Goal: Information Seeking & Learning: Learn about a topic

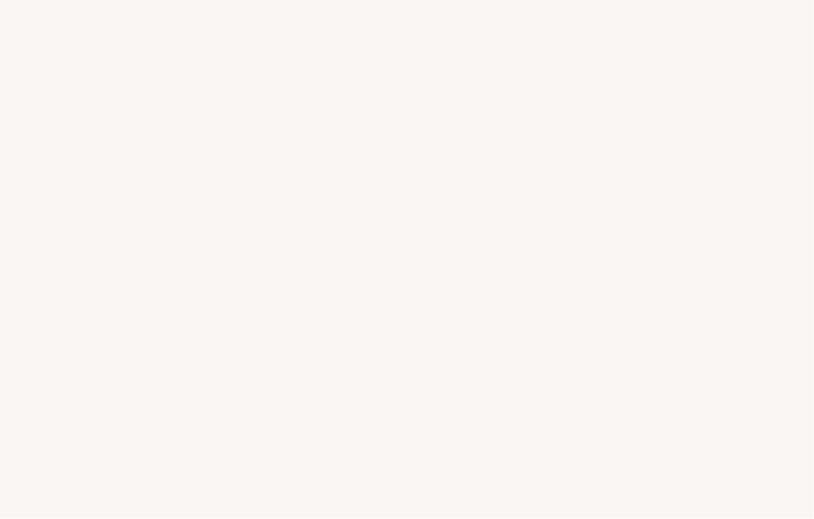
select select "FR"
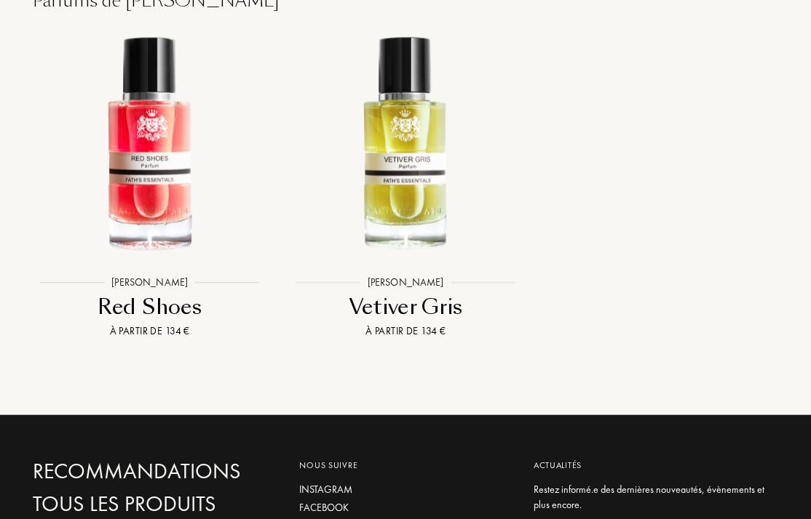
scroll to position [1590, 0]
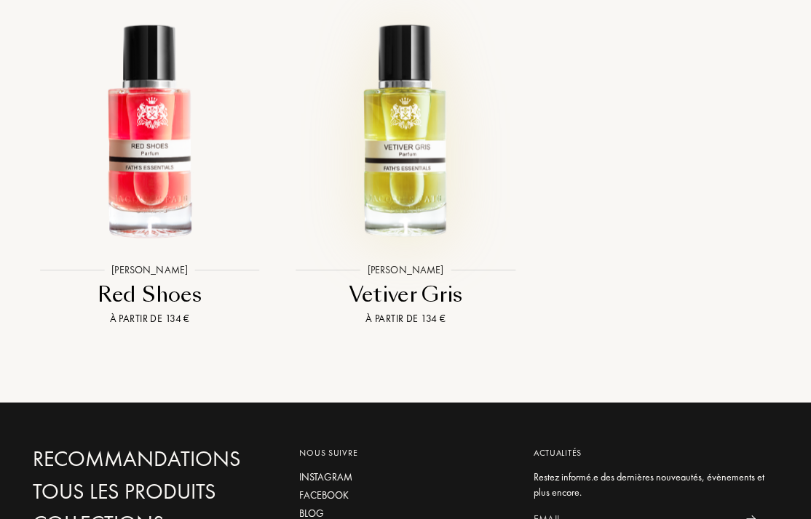
click at [407, 124] on img at bounding box center [405, 132] width 230 height 230
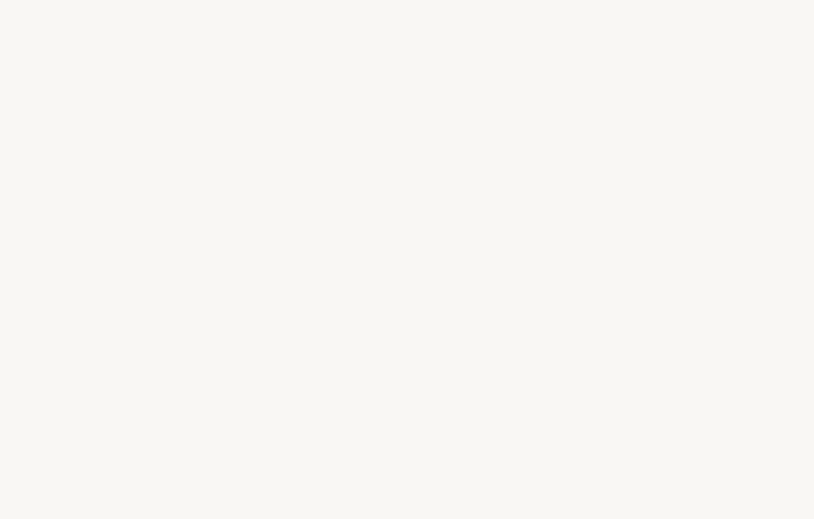
select select "FR"
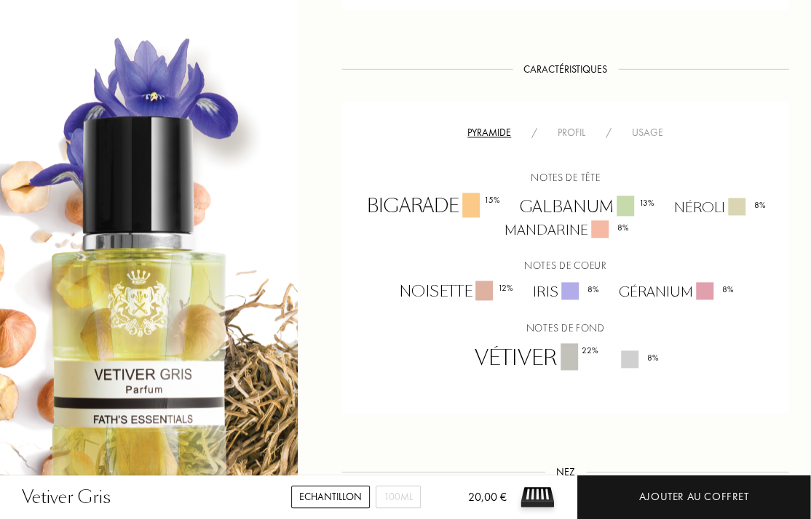
scroll to position [827, 0]
click at [572, 130] on div "Profil" at bounding box center [571, 131] width 48 height 15
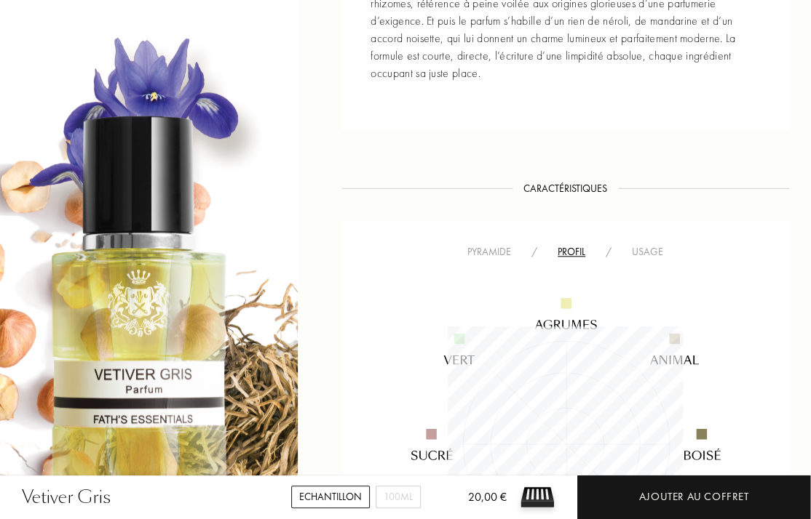
scroll to position [706, 0]
click at [650, 252] on div "Usage" at bounding box center [647, 251] width 52 height 15
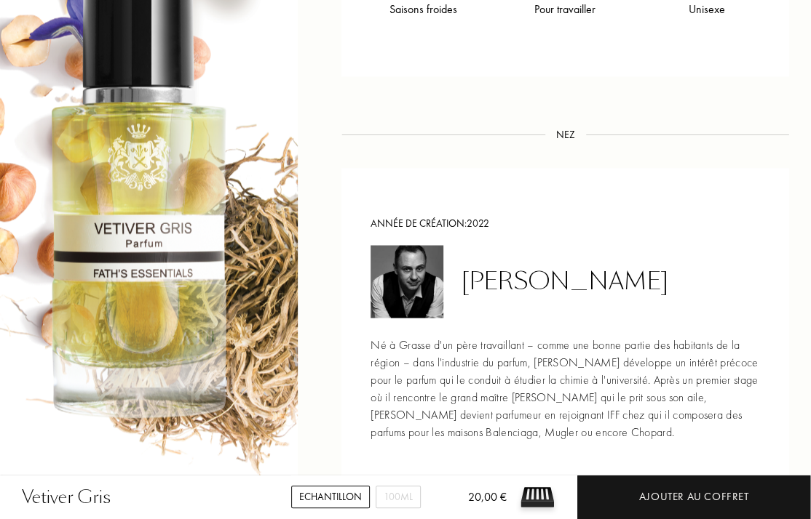
click at [741, 303] on div "Jean-Christophe Hérault" at bounding box center [610, 281] width 298 height 73
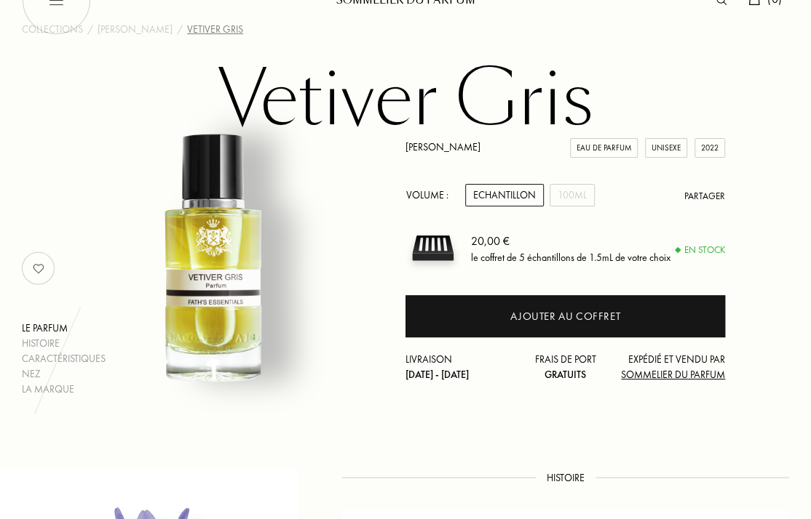
scroll to position [36, 0]
